Goal: Task Accomplishment & Management: Manage account settings

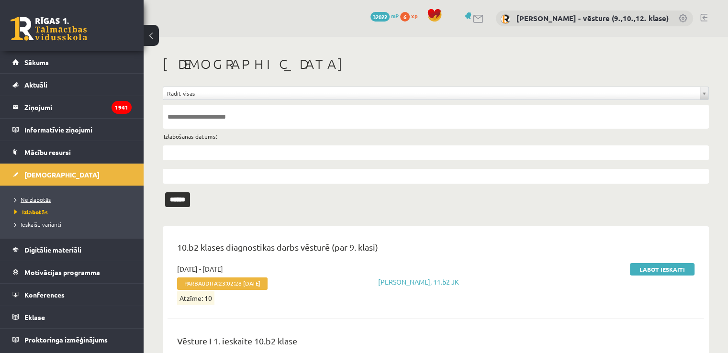
click at [69, 199] on link "Neizlabotās" at bounding box center [74, 199] width 120 height 9
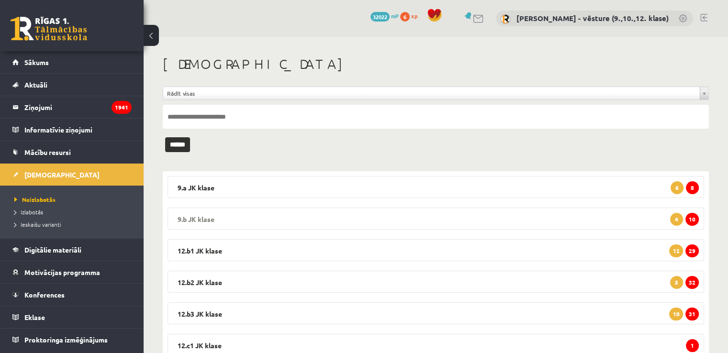
click at [697, 217] on span "10" at bounding box center [691, 219] width 13 height 13
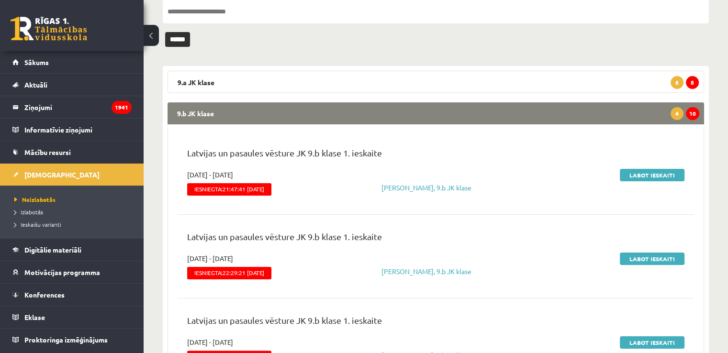
scroll to position [48, 0]
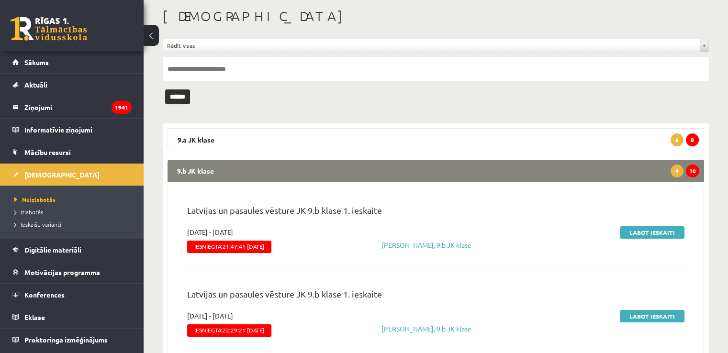
click at [617, 172] on legend "9.b JK klase 10 4" at bounding box center [435, 171] width 536 height 22
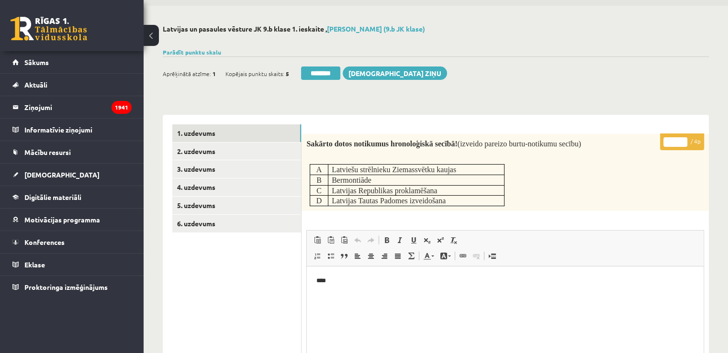
scroll to position [48, 0]
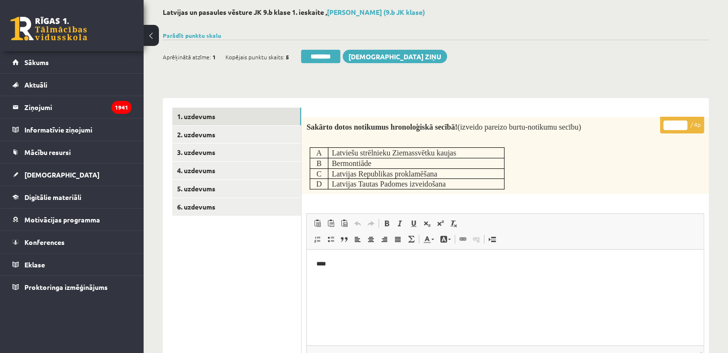
type input "*"
click at [684, 123] on input "*" at bounding box center [675, 126] width 24 height 10
click at [276, 139] on link "2. uzdevums" at bounding box center [236, 135] width 129 height 18
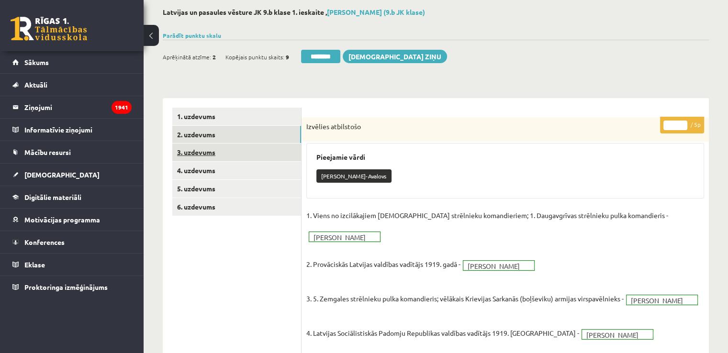
click at [218, 148] on link "3. uzdevums" at bounding box center [236, 153] width 129 height 18
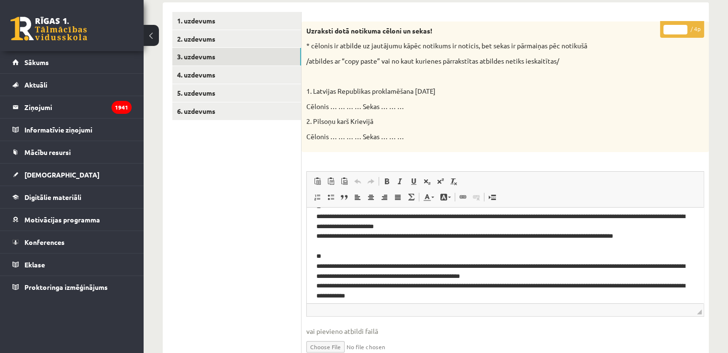
scroll to position [23, 0]
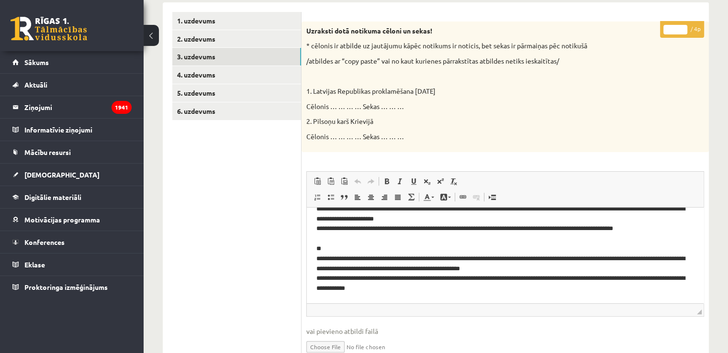
type input "*"
click at [680, 29] on input "*" at bounding box center [675, 30] width 24 height 10
click at [241, 69] on link "4. uzdevums" at bounding box center [236, 75] width 129 height 18
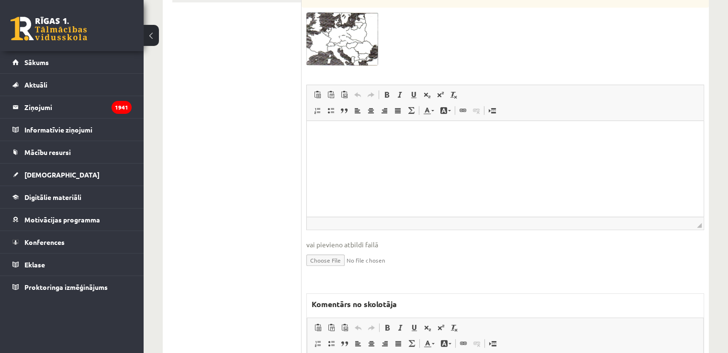
scroll to position [96, 0]
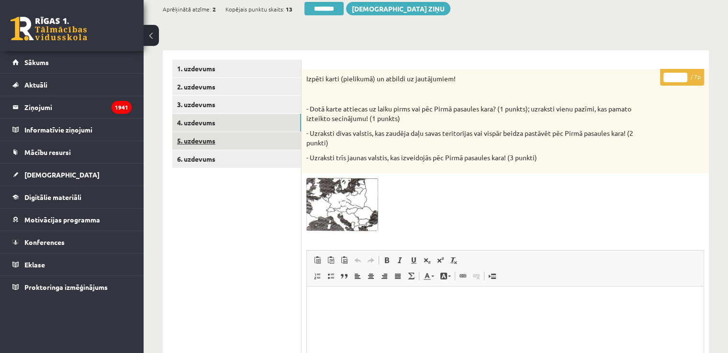
click at [214, 146] on link "5. uzdevums" at bounding box center [236, 141] width 129 height 18
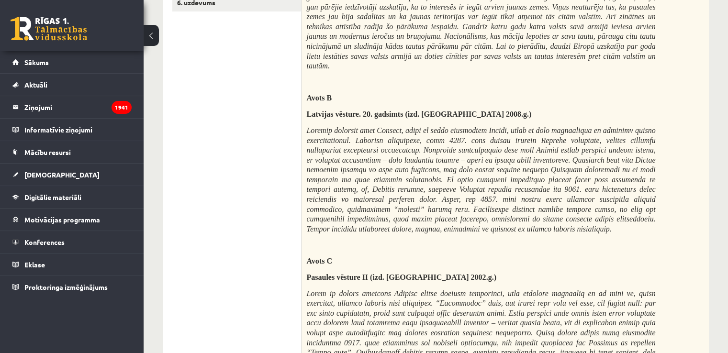
scroll to position [239, 0]
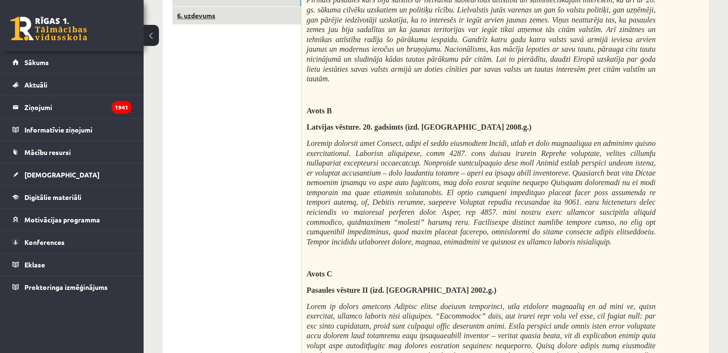
click at [233, 18] on link "6. uzdevums" at bounding box center [236, 16] width 129 height 18
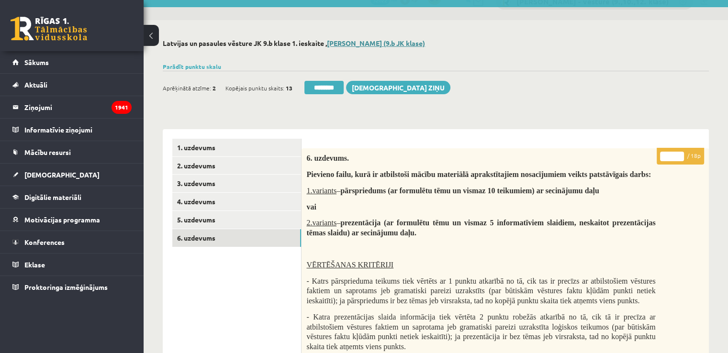
scroll to position [0, 0]
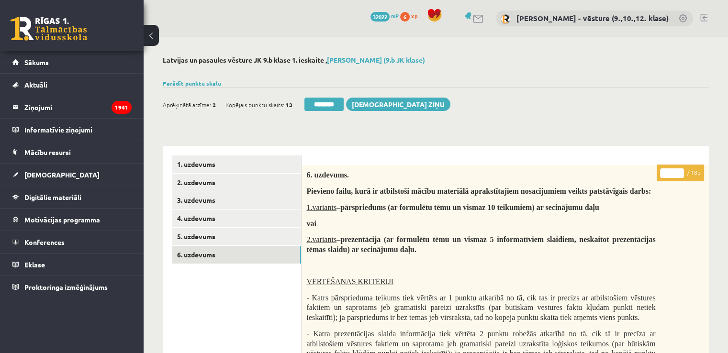
drag, startPoint x: 438, startPoint y: 56, endPoint x: 355, endPoint y: 49, distance: 83.6
copy link "Morozovs (9.b JK klase)"
click at [321, 104] on input "********" at bounding box center [323, 104] width 39 height 13
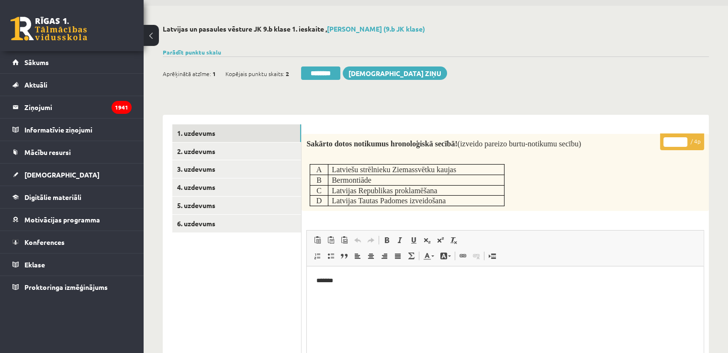
scroll to position [48, 0]
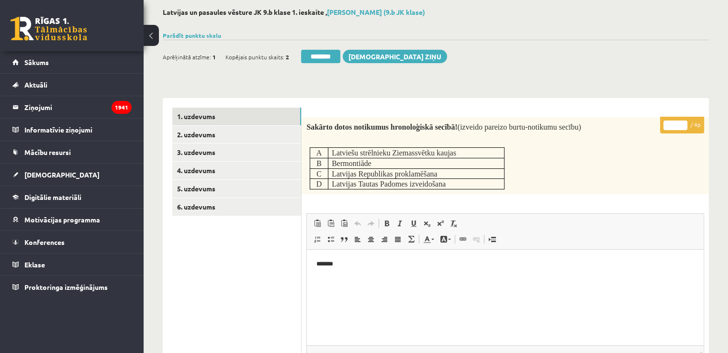
drag, startPoint x: 673, startPoint y: 123, endPoint x: 656, endPoint y: 131, distance: 18.9
type input "*"
click at [658, 169] on div "Sakārto dotos notikumus hronoloģiskā secībā! (izveido pareizo burtu-notikumu se…" at bounding box center [504, 155] width 407 height 77
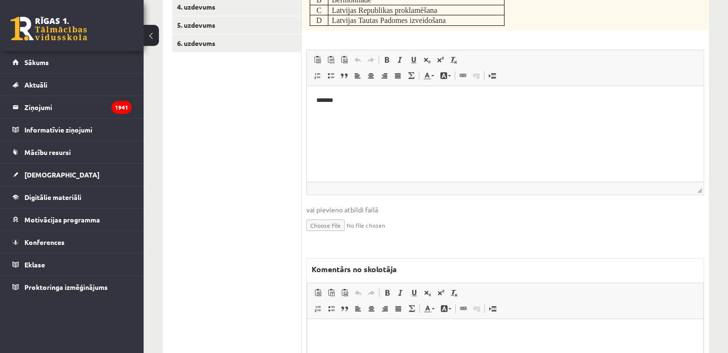
scroll to position [239, 0]
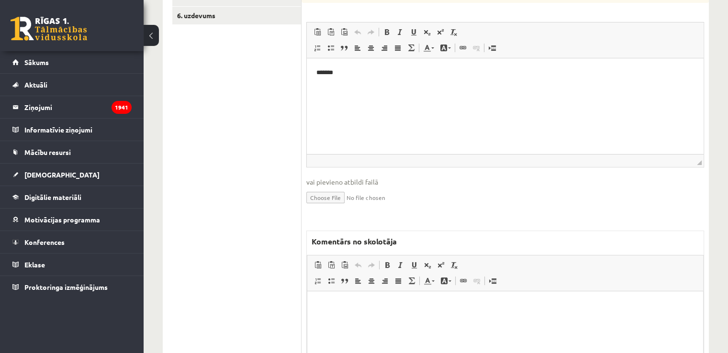
click at [547, 311] on html at bounding box center [505, 305] width 396 height 29
click at [352, 306] on p "**********" at bounding box center [505, 306] width 377 height 10
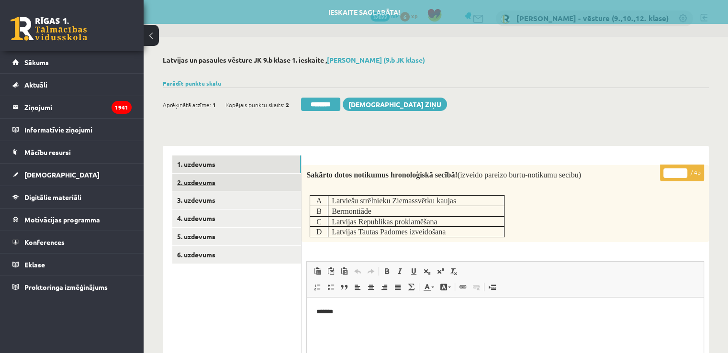
click at [284, 182] on link "2. uzdevums" at bounding box center [236, 183] width 129 height 18
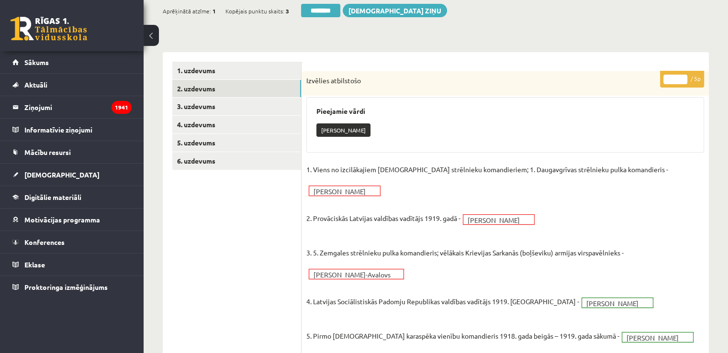
scroll to position [48, 0]
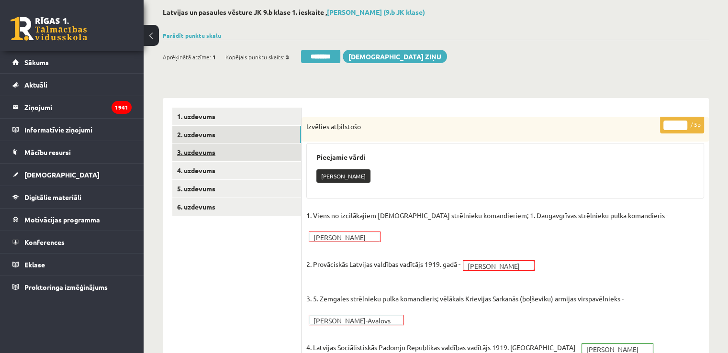
click at [222, 149] on link "3. uzdevums" at bounding box center [236, 153] width 129 height 18
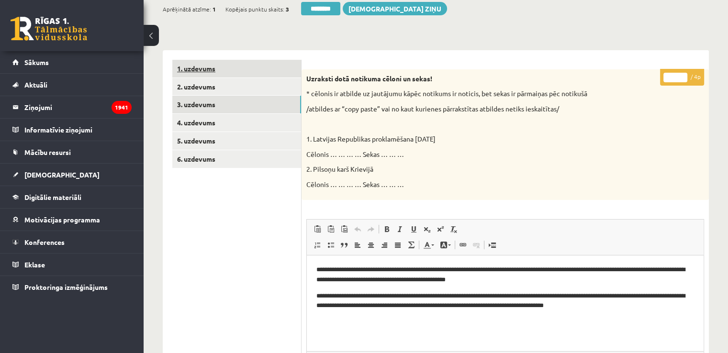
scroll to position [144, 0]
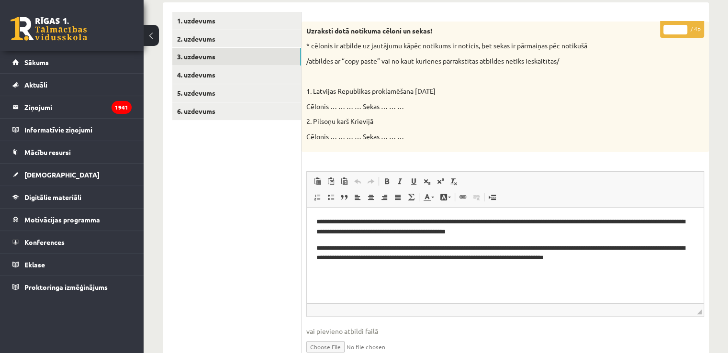
drag, startPoint x: 677, startPoint y: 29, endPoint x: 659, endPoint y: 27, distance: 17.8
click at [659, 27] on div "* / 4p Uzraksti dotā notikuma cēloni un sekas! * cēlonis ir atbilde uz jautājum…" at bounding box center [504, 299] width 407 height 555
type input "*"
click at [261, 69] on link "4. uzdevums" at bounding box center [236, 75] width 129 height 18
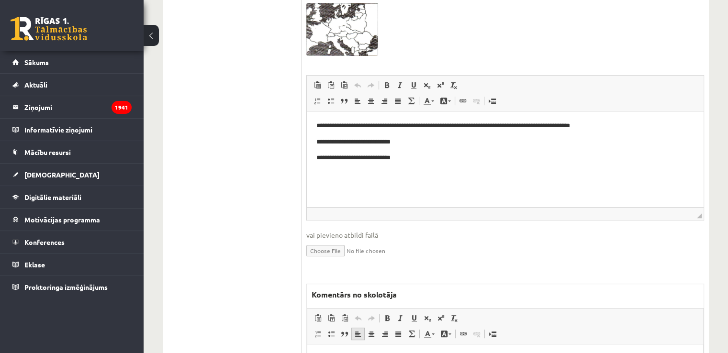
scroll to position [287, 0]
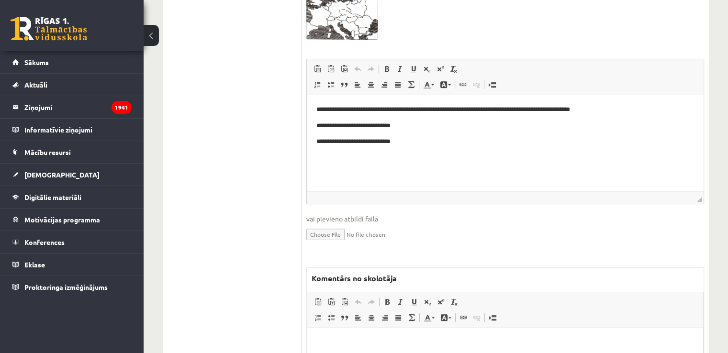
click at [356, 333] on html at bounding box center [505, 342] width 396 height 29
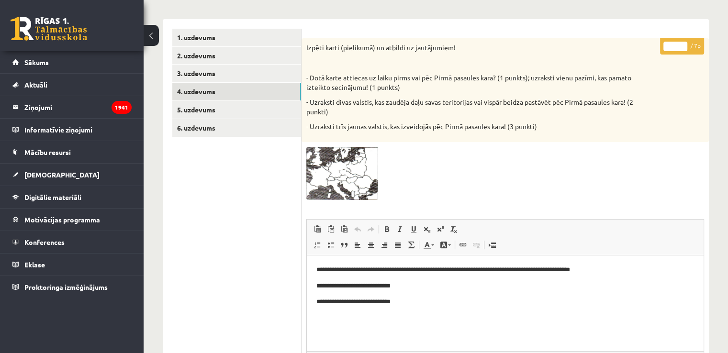
scroll to position [0, 0]
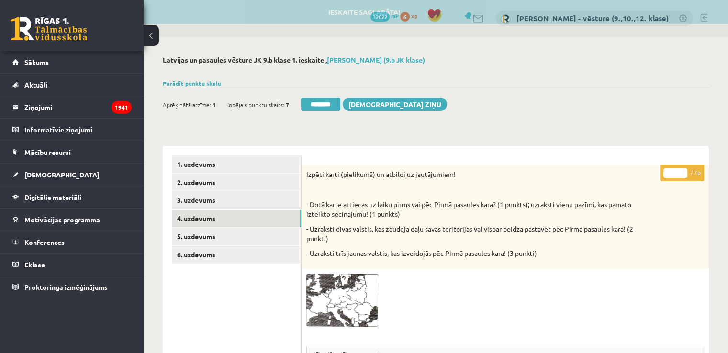
drag, startPoint x: 669, startPoint y: 176, endPoint x: 675, endPoint y: 175, distance: 6.2
click at [675, 175] on input "*" at bounding box center [675, 173] width 24 height 10
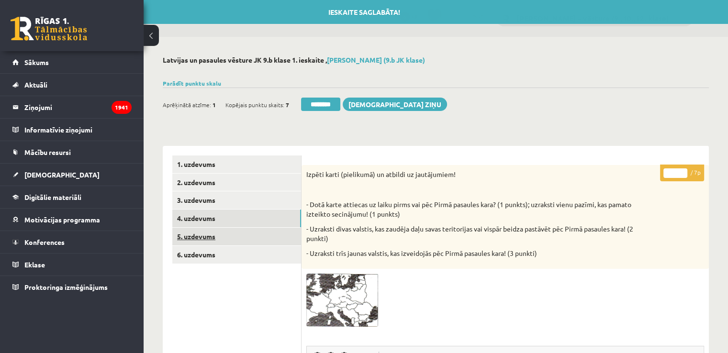
type input "*"
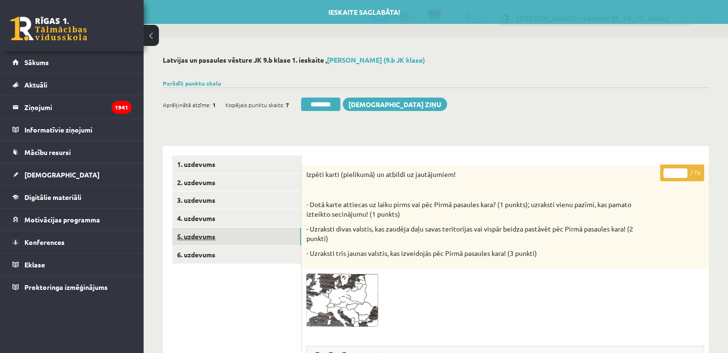
click at [231, 231] on link "5. uzdevums" at bounding box center [236, 237] width 129 height 18
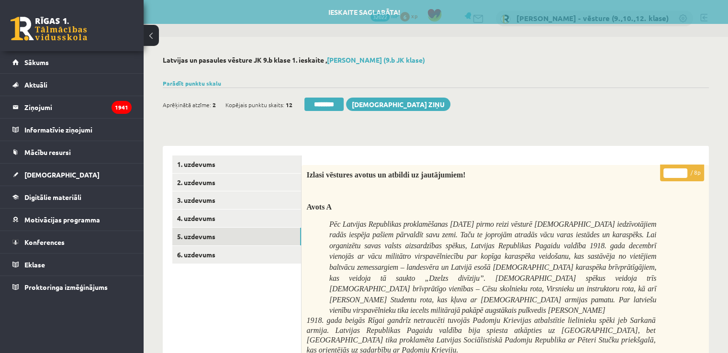
drag, startPoint x: 672, startPoint y: 174, endPoint x: 665, endPoint y: 175, distance: 6.8
click at [665, 175] on input "*" at bounding box center [675, 173] width 24 height 10
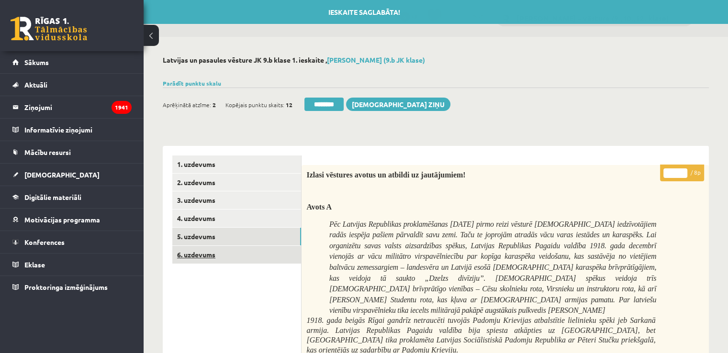
type input "*"
click at [289, 255] on link "6. uzdevums" at bounding box center [236, 255] width 129 height 18
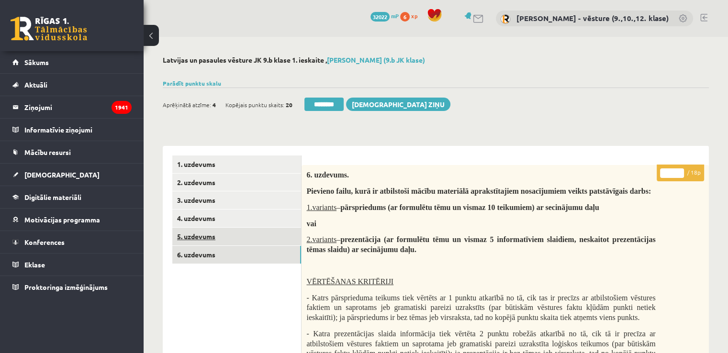
click at [275, 244] on link "5. uzdevums" at bounding box center [236, 237] width 129 height 18
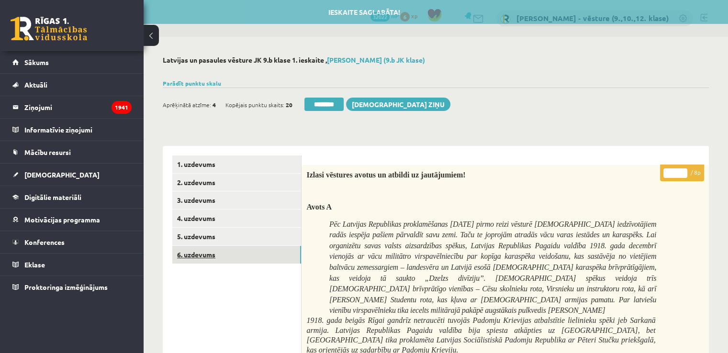
click at [265, 259] on link "6. uzdevums" at bounding box center [236, 255] width 129 height 18
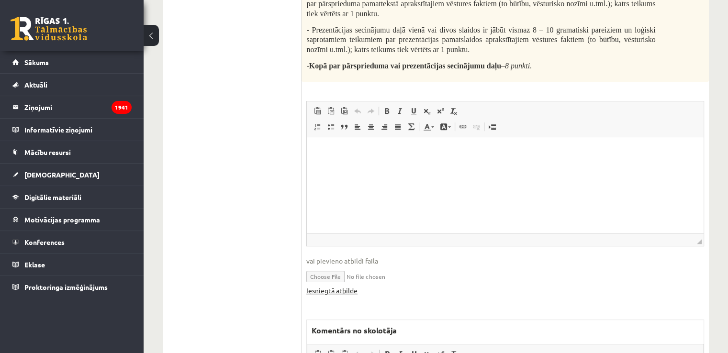
click at [339, 292] on link "Iesniegtā atbilde" at bounding box center [331, 291] width 51 height 10
click at [218, 108] on ul "1. uzdevums 2. uzdevums 3. uzdevums 4. uzdevums 5. uzdevums 6. uzdevums" at bounding box center [236, 127] width 129 height 778
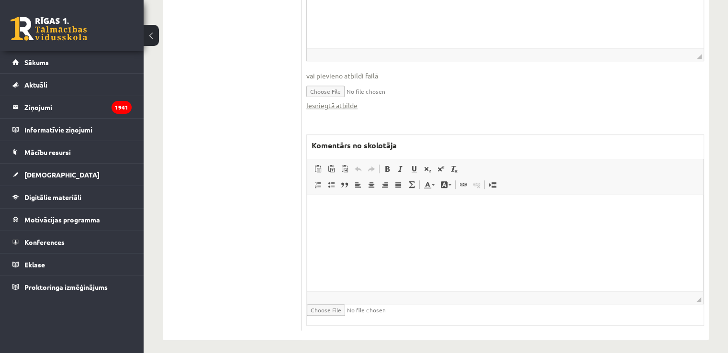
scroll to position [607, 0]
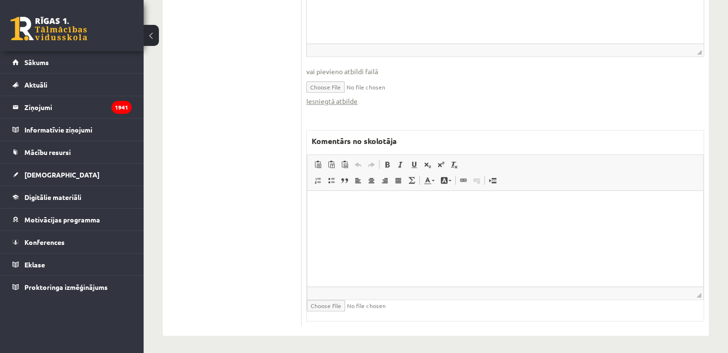
click at [368, 220] on html at bounding box center [505, 204] width 396 height 29
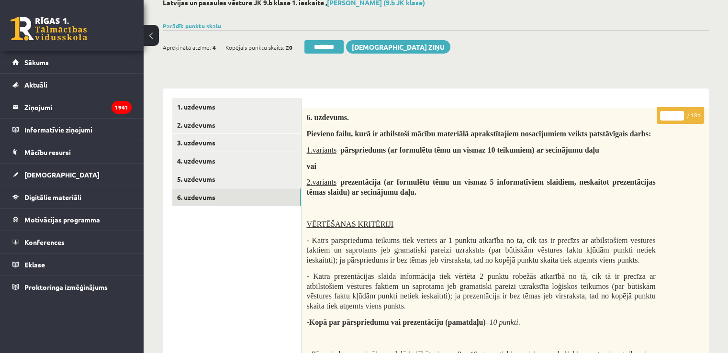
scroll to position [0, 0]
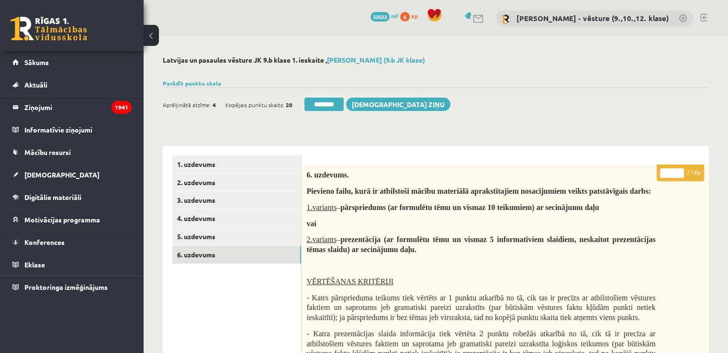
click at [670, 173] on input "*" at bounding box center [672, 173] width 24 height 10
type input "*"
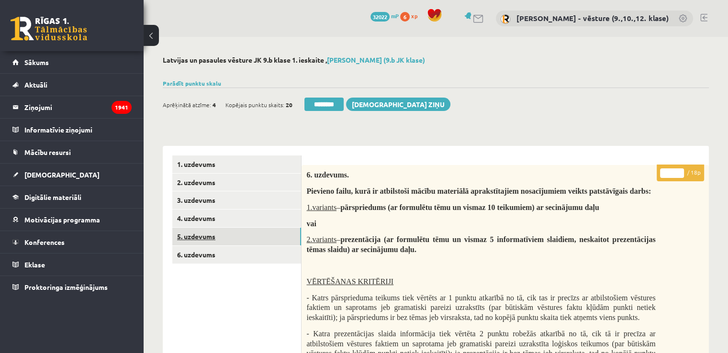
click at [280, 238] on link "5. uzdevums" at bounding box center [236, 237] width 129 height 18
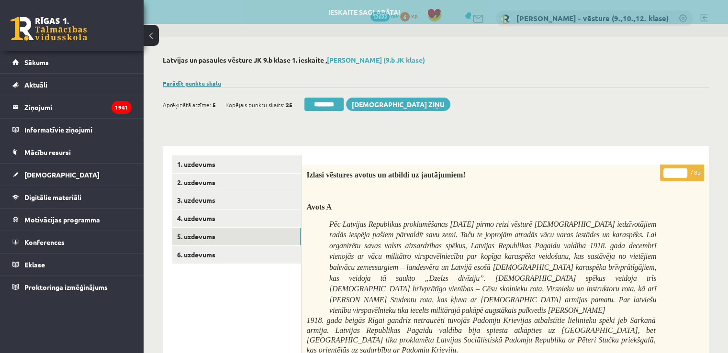
click at [186, 81] on link "Parādīt punktu skalu" at bounding box center [192, 83] width 58 height 8
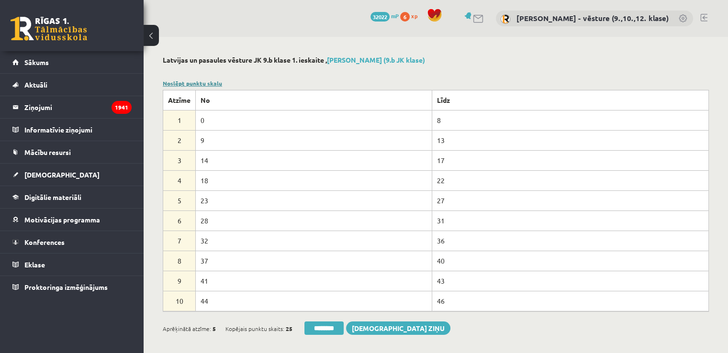
click at [186, 81] on link "Noslēpt punktu skalu" at bounding box center [192, 83] width 59 height 8
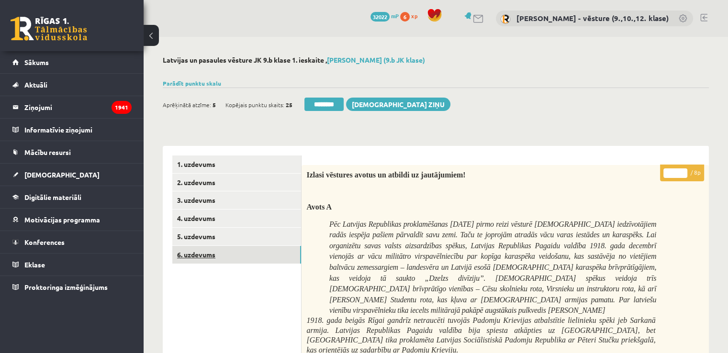
click at [237, 253] on link "6. uzdevums" at bounding box center [236, 255] width 129 height 18
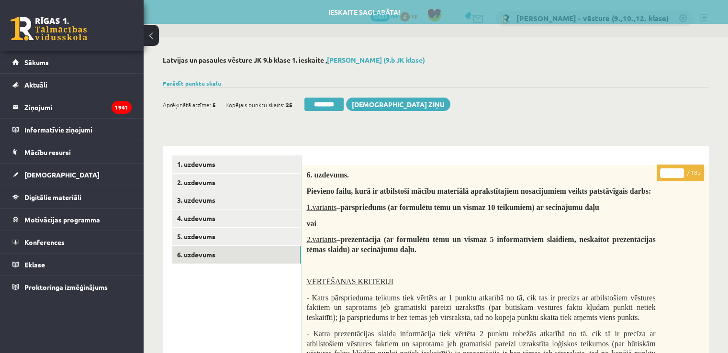
type input "*"
click at [679, 172] on input "*" at bounding box center [672, 173] width 24 height 10
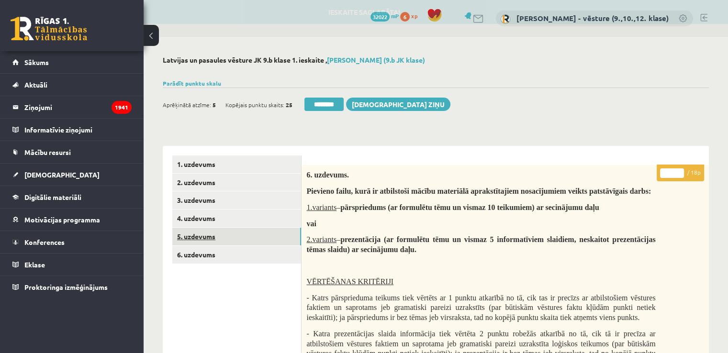
click at [249, 236] on link "5. uzdevums" at bounding box center [236, 237] width 129 height 18
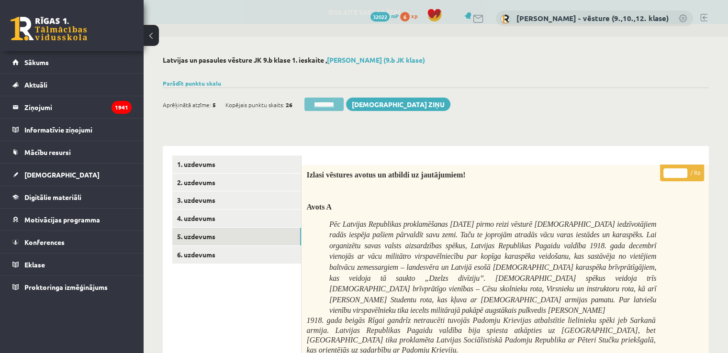
drag, startPoint x: 325, startPoint y: 100, endPoint x: 406, endPoint y: 45, distance: 98.5
click at [327, 101] on input "********" at bounding box center [323, 104] width 39 height 13
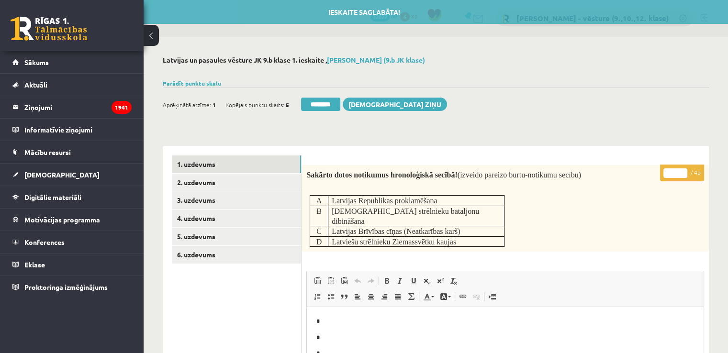
click at [507, 96] on div "Ieskaite saglabāta! Aprēķinātā atzīme: 1 Kopējais punktu skaits: 5 ******** [DE…" at bounding box center [436, 101] width 546 height 27
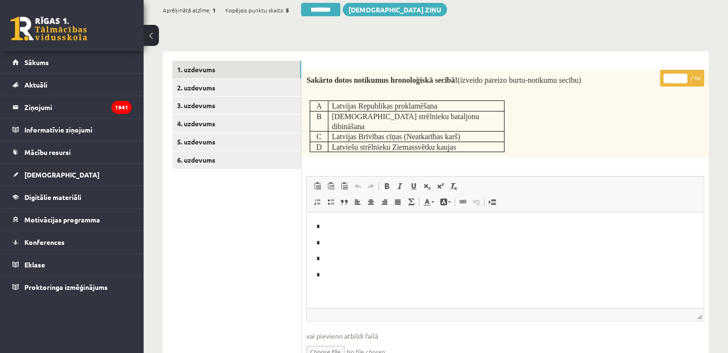
scroll to position [96, 0]
drag, startPoint x: 675, startPoint y: 74, endPoint x: 669, endPoint y: 73, distance: 6.8
click at [669, 73] on input "*" at bounding box center [675, 78] width 24 height 10
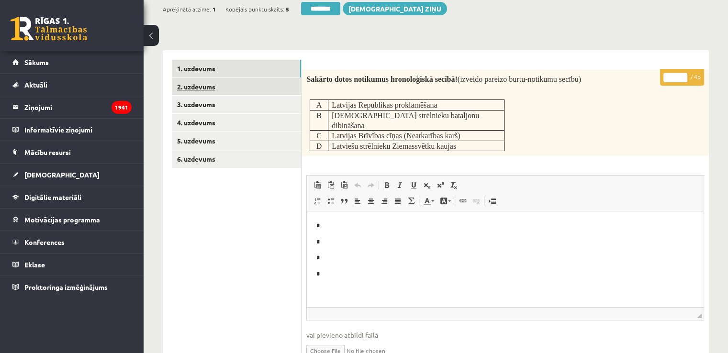
type input "*"
click at [259, 89] on link "2. uzdevums" at bounding box center [236, 87] width 129 height 18
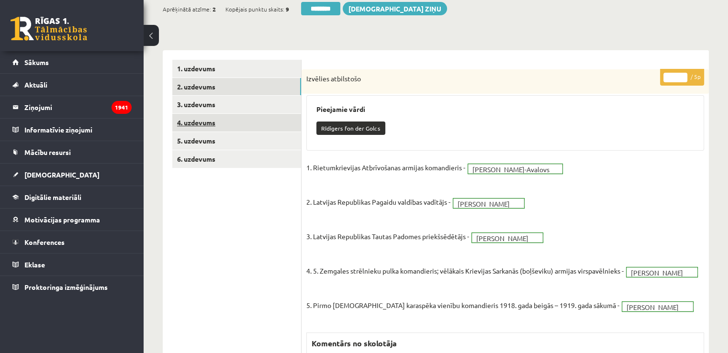
scroll to position [0, 0]
click at [235, 106] on link "3. uzdevums" at bounding box center [236, 105] width 129 height 18
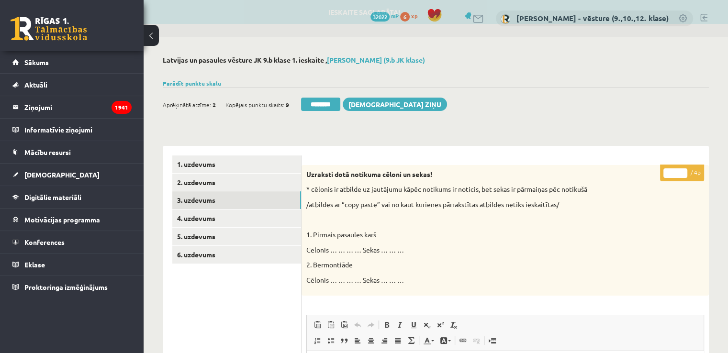
type input "*"
click at [681, 171] on input "*" at bounding box center [675, 173] width 24 height 10
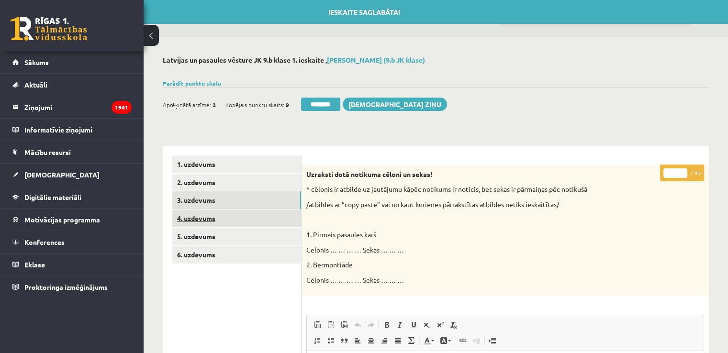
click at [223, 214] on link "4. uzdevums" at bounding box center [236, 219] width 129 height 18
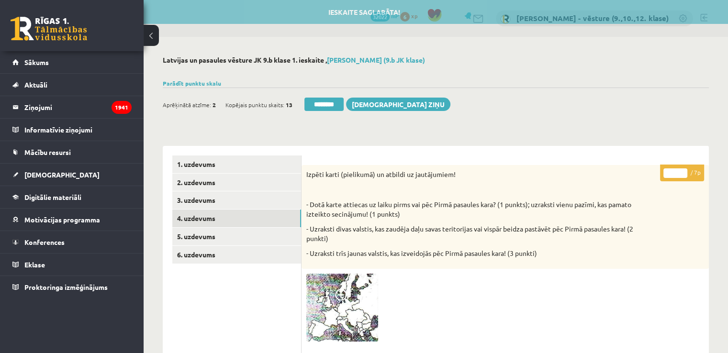
type input "*"
click at [680, 171] on input "*" at bounding box center [675, 173] width 24 height 10
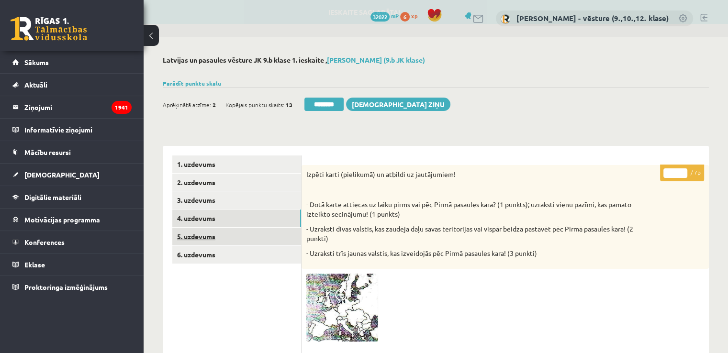
click at [235, 236] on link "5. uzdevums" at bounding box center [236, 237] width 129 height 18
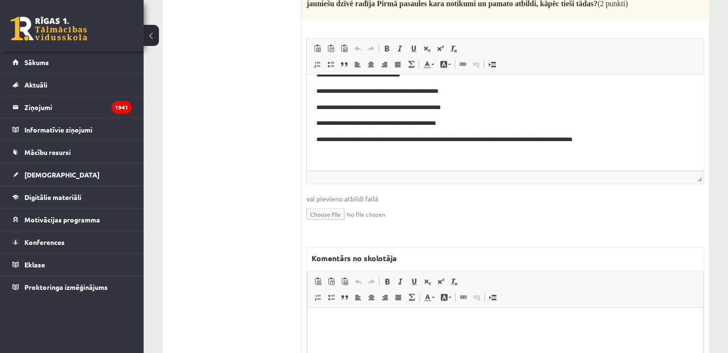
scroll to position [1914, 0]
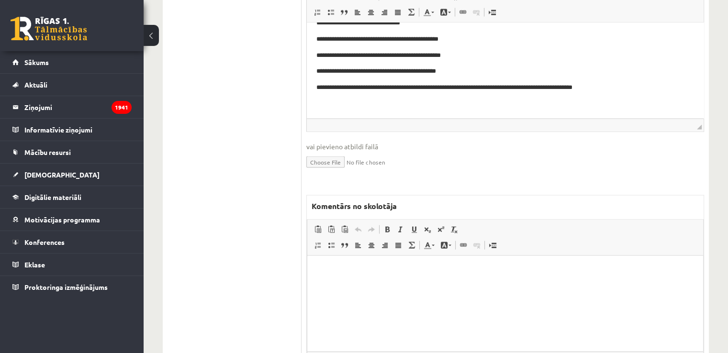
click at [380, 285] on html at bounding box center [505, 270] width 396 height 29
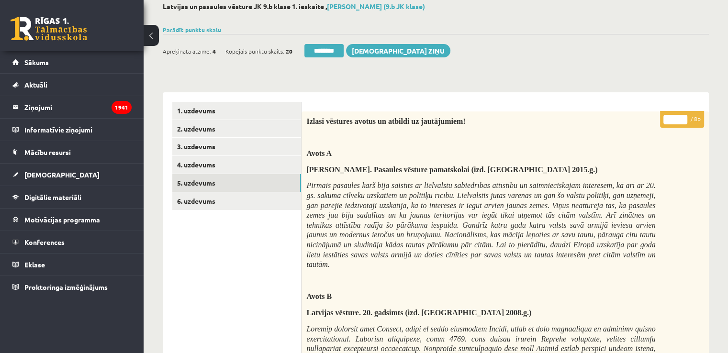
scroll to position [0, 0]
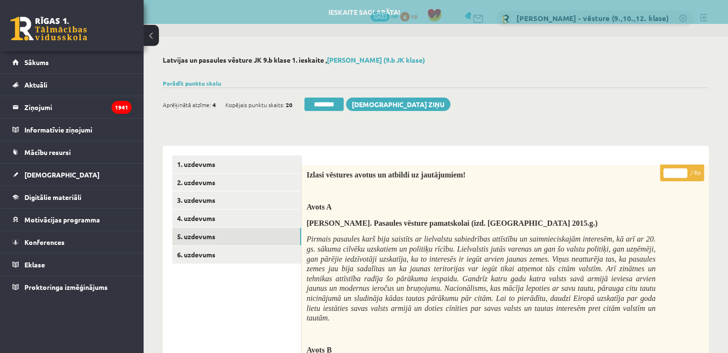
drag, startPoint x: 669, startPoint y: 177, endPoint x: 674, endPoint y: 174, distance: 5.2
click at [674, 174] on input "*" at bounding box center [675, 173] width 24 height 10
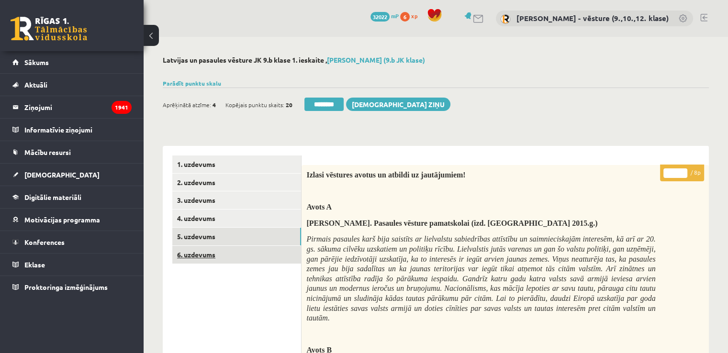
type input "*"
click at [252, 252] on link "6. uzdevums" at bounding box center [236, 255] width 129 height 18
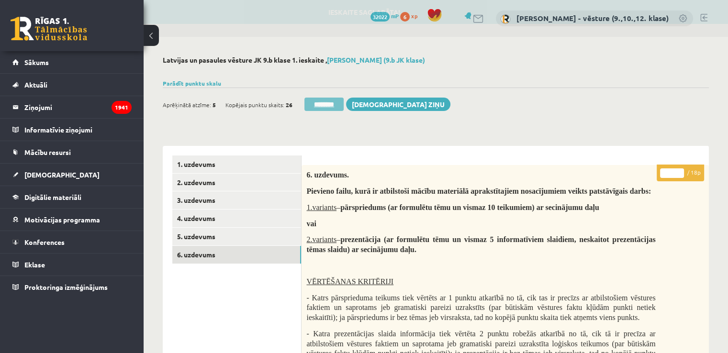
click at [324, 104] on input "********" at bounding box center [323, 104] width 39 height 13
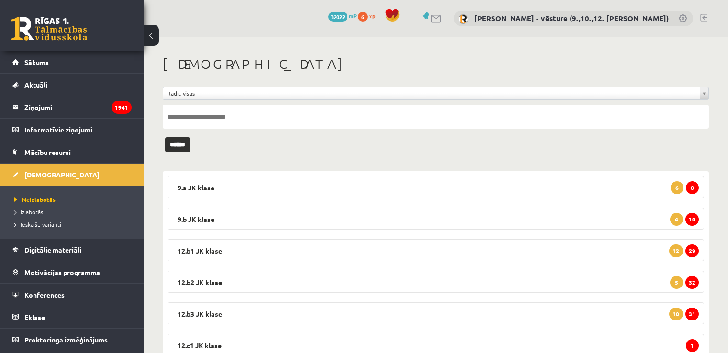
scroll to position [48, 0]
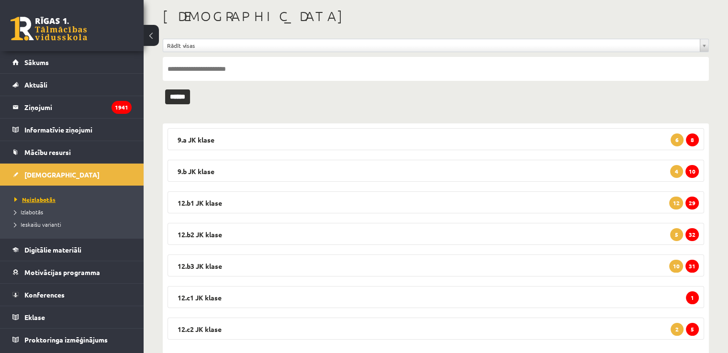
click at [69, 197] on link "Neizlabotās" at bounding box center [74, 199] width 120 height 9
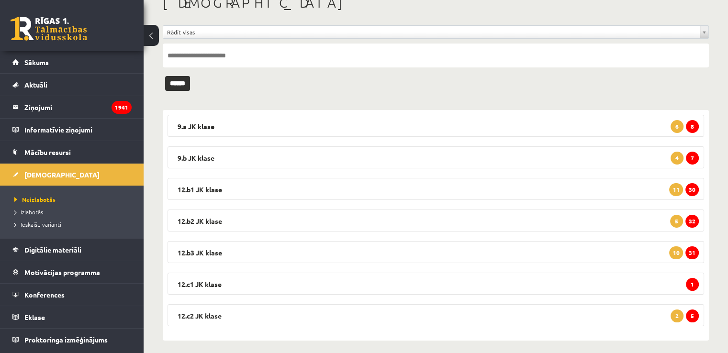
scroll to position [67, 0]
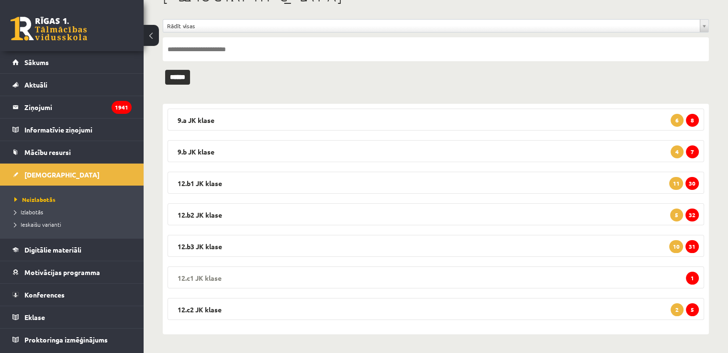
click at [559, 272] on legend "12.c1 JK klase 1" at bounding box center [435, 278] width 536 height 22
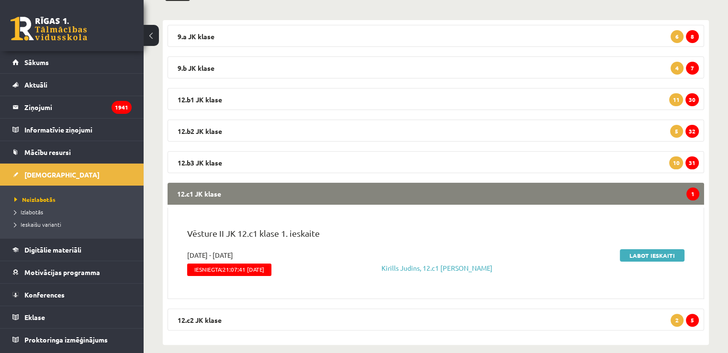
scroll to position [152, 0]
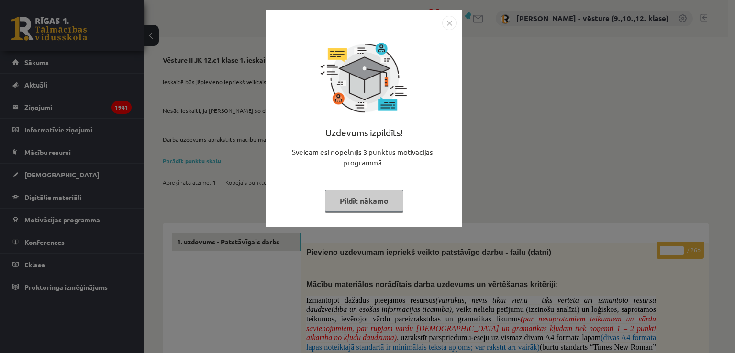
click at [503, 117] on div "Uzdevums izpildīts! Sveicam esi nopelnījis 3 punktus motivācijas programmā Pild…" at bounding box center [367, 176] width 735 height 353
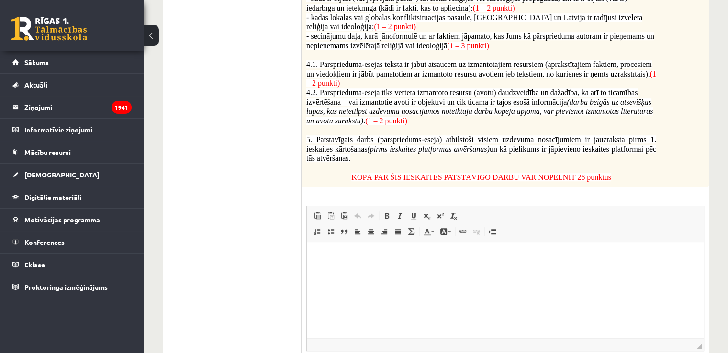
scroll to position [859, 0]
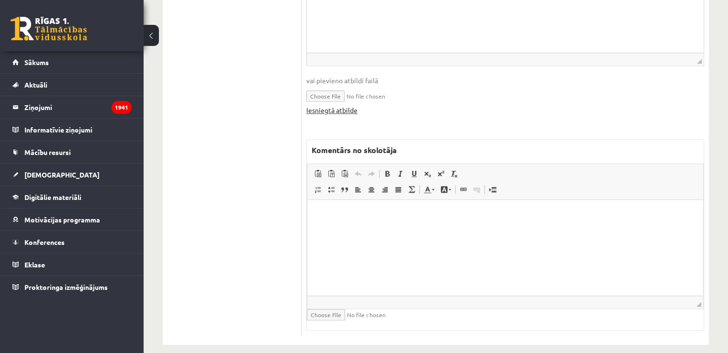
click at [348, 105] on link "Iesniegtā atbilde" at bounding box center [331, 110] width 51 height 10
click at [370, 229] on html at bounding box center [505, 214] width 396 height 29
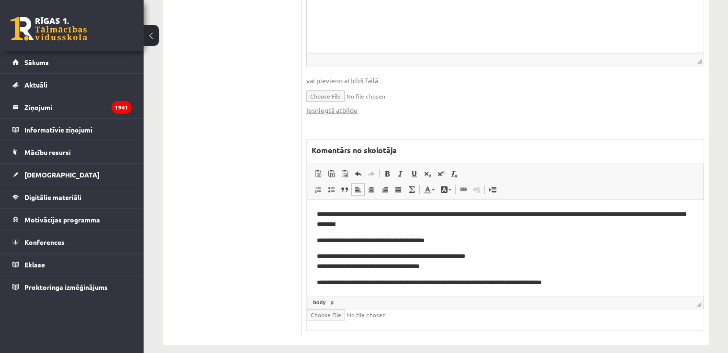
click at [420, 242] on p "**********" at bounding box center [502, 241] width 370 height 10
click at [454, 258] on p "**********" at bounding box center [502, 262] width 370 height 20
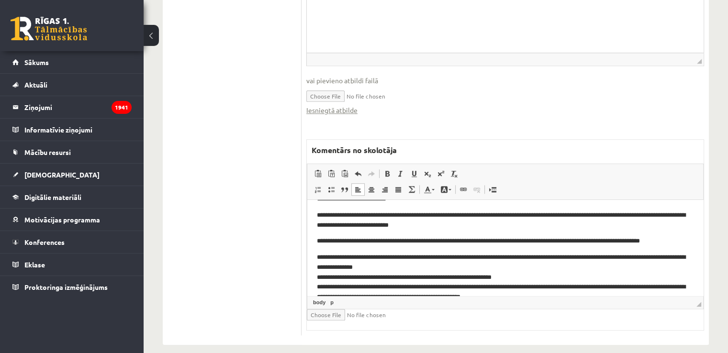
scroll to position [178, 0]
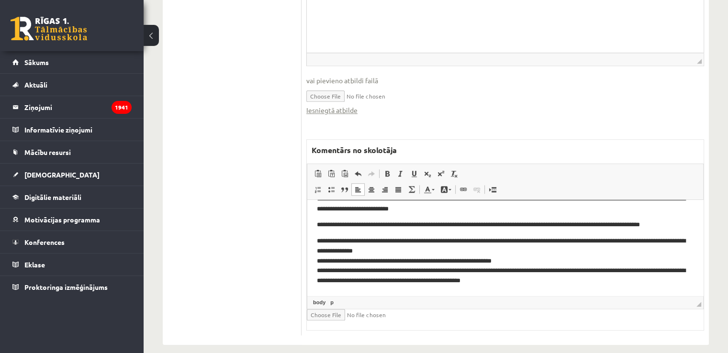
click at [494, 262] on p "**********" at bounding box center [502, 261] width 370 height 50
click at [502, 283] on p "**********" at bounding box center [502, 261] width 370 height 50
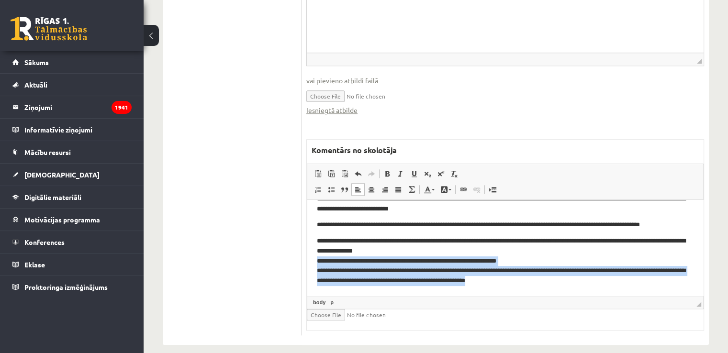
drag, startPoint x: 514, startPoint y: 283, endPoint x: 317, endPoint y: 261, distance: 198.4
click at [317, 261] on p "**********" at bounding box center [502, 261] width 370 height 50
click at [432, 183] on link "Teksta krāsa" at bounding box center [429, 189] width 17 height 12
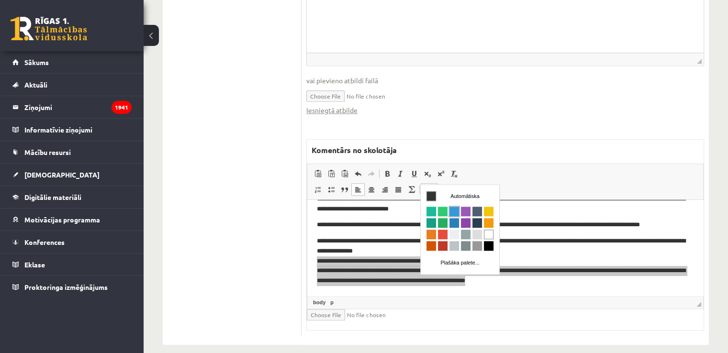
scroll to position [0, 0]
drag, startPoint x: 446, startPoint y: 234, endPoint x: 468, endPoint y: 278, distance: 49.7
click at [446, 234] on span "Krāsa" at bounding box center [443, 235] width 10 height 10
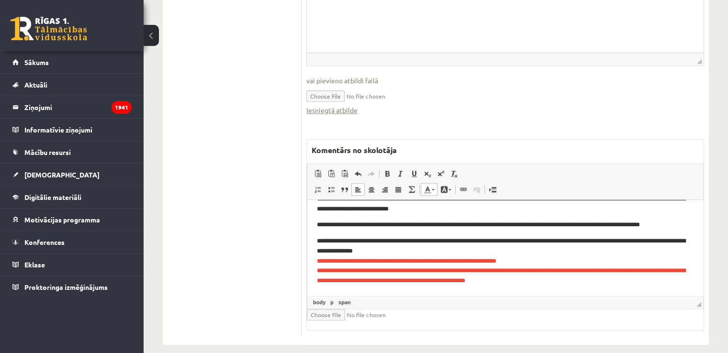
click at [420, 279] on span "**********" at bounding box center [501, 271] width 368 height 26
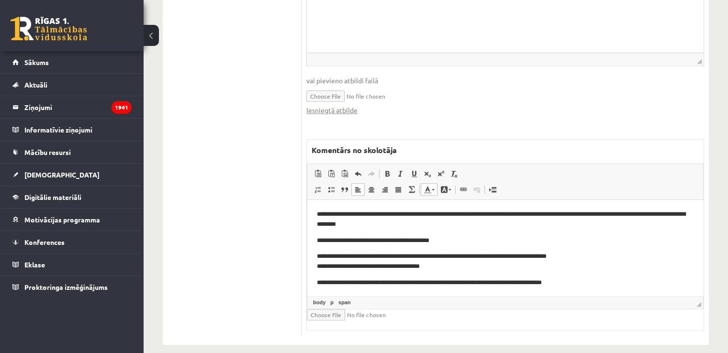
click at [525, 283] on p "**********" at bounding box center [502, 283] width 370 height 10
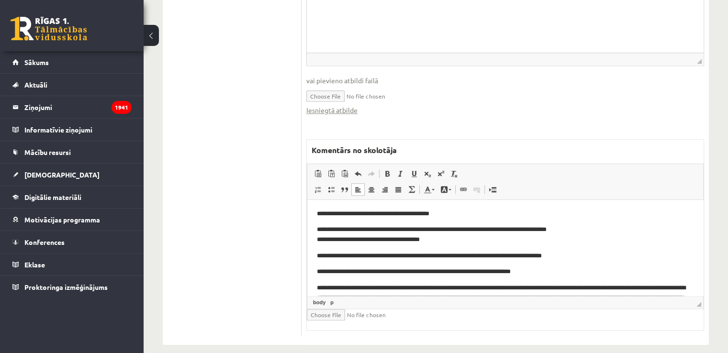
scroll to position [48, 0]
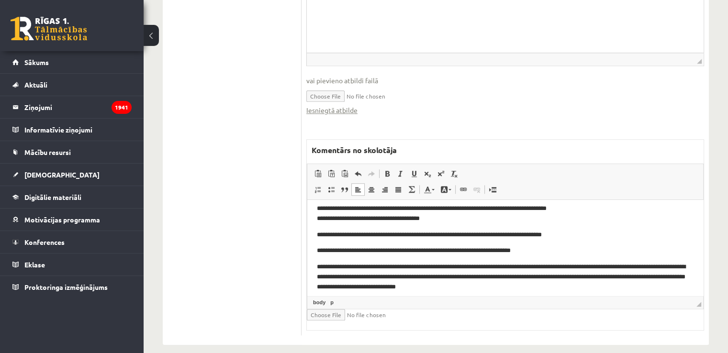
click at [484, 255] on p "**********" at bounding box center [502, 251] width 370 height 10
